Goal: Navigation & Orientation: Find specific page/section

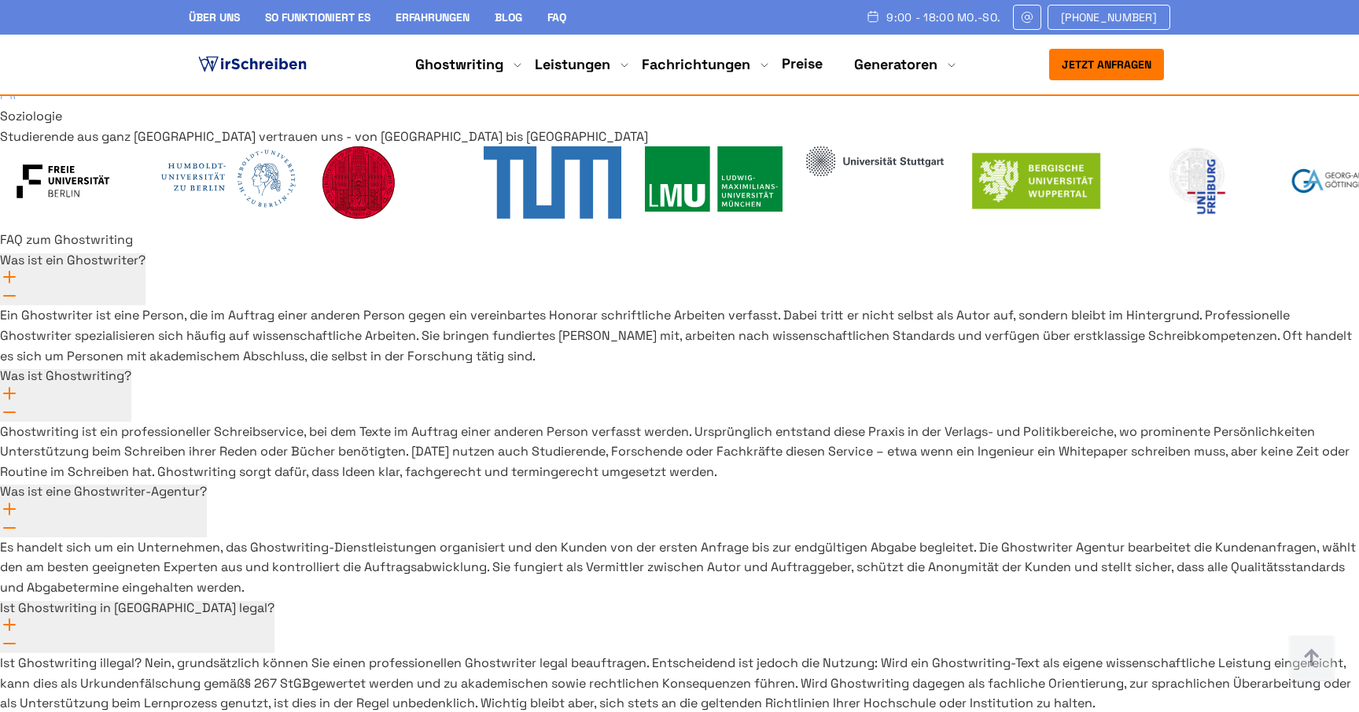
scroll to position [11500, 0]
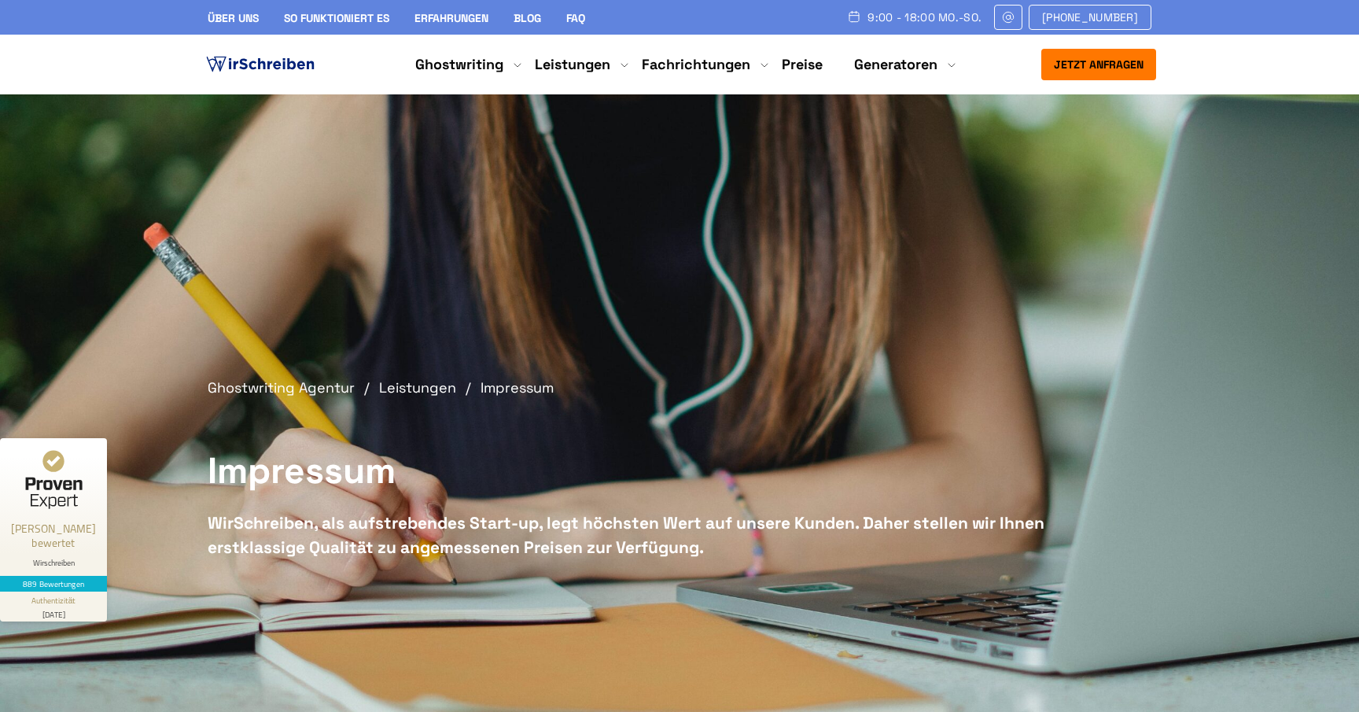
click at [80, 488] on div at bounding box center [53, 479] width 75 height 77
click at [858, 256] on div "**********" at bounding box center [679, 450] width 1359 height 712
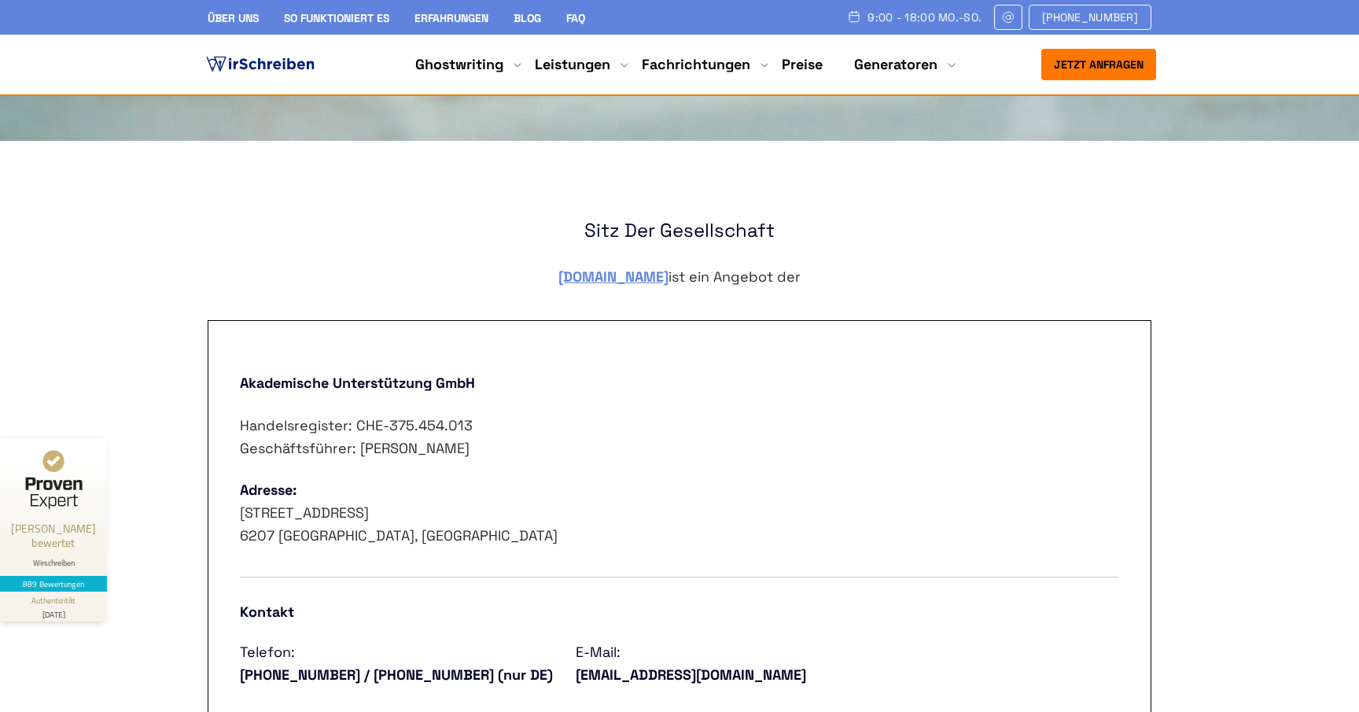
scroll to position [590, 0]
